Goal: Navigation & Orientation: Find specific page/section

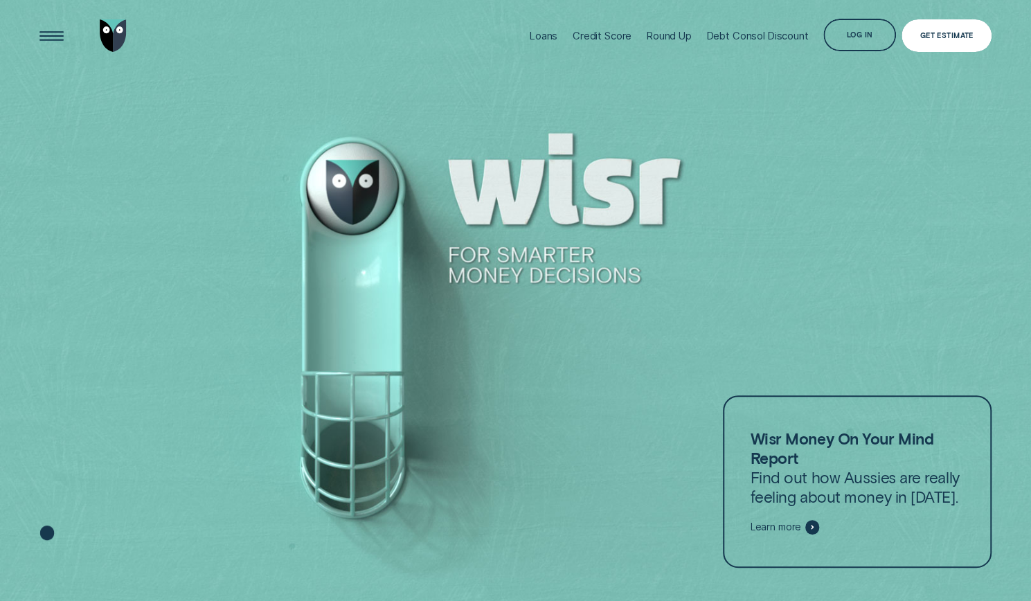
click at [928, 28] on div "Get Estimate" at bounding box center [945, 35] width 89 height 33
click at [872, 35] on div "Log in" at bounding box center [859, 35] width 72 height 33
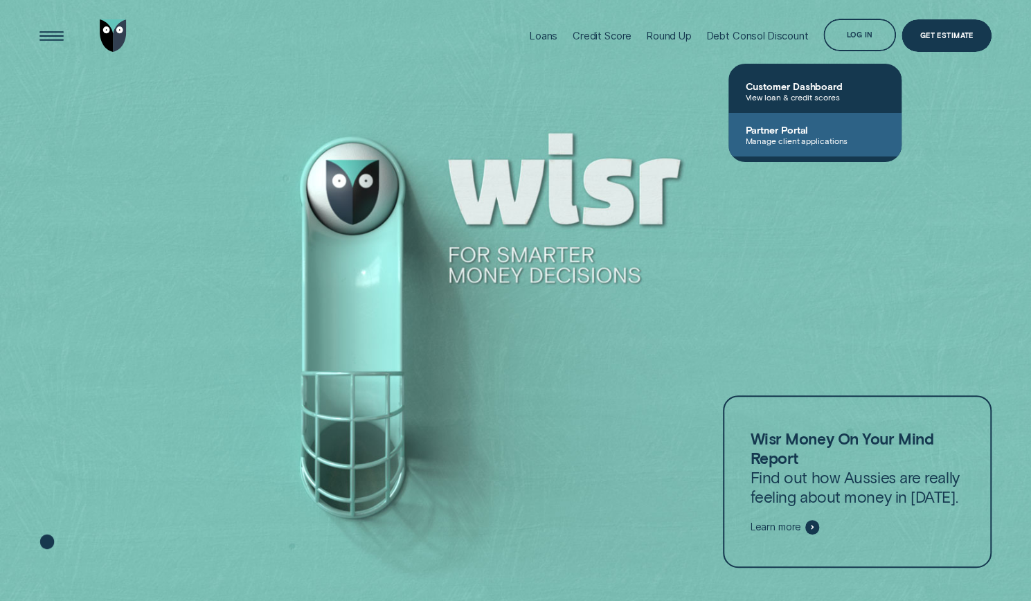
click at [810, 129] on span "Partner Portal" at bounding box center [815, 130] width 140 height 12
